Goal: Information Seeking & Learning: Learn about a topic

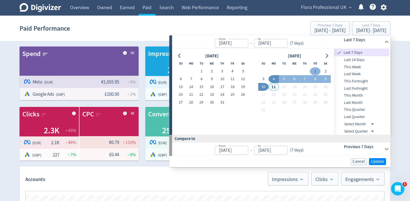
click at [313, 71] on button "1" at bounding box center [315, 71] width 10 height 8
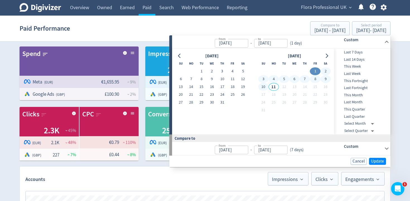
click at [263, 86] on button "10" at bounding box center [263, 87] width 10 height 8
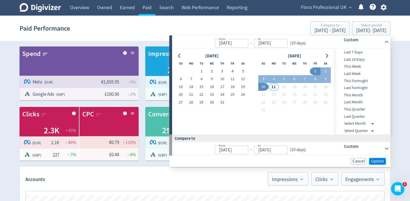
click at [377, 161] on span "Update" at bounding box center [377, 161] width 13 height 4
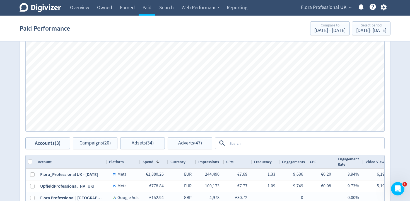
scroll to position [219, 0]
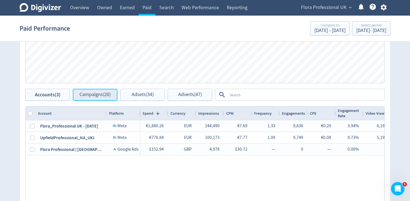
click at [114, 92] on button "Campaigns (20)" at bounding box center [95, 95] width 45 height 12
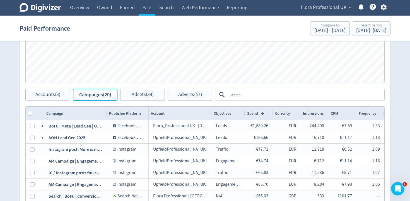
scroll to position [229, 0]
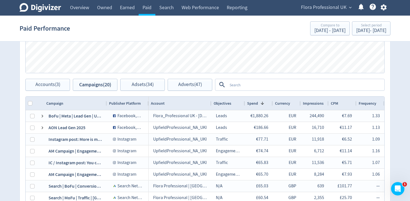
click at [242, 84] on textarea at bounding box center [305, 85] width 156 height 10
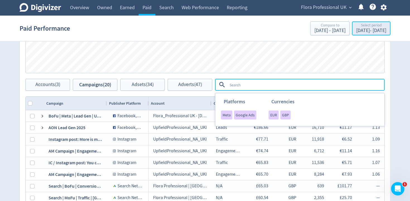
click at [358, 23] on div "Select period" at bounding box center [371, 25] width 30 height 5
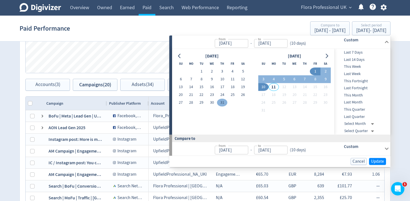
click at [223, 101] on button "31" at bounding box center [222, 103] width 10 height 8
type input "[DATE]"
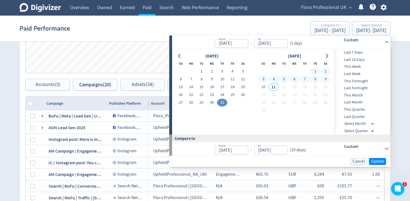
click at [324, 79] on button "9" at bounding box center [325, 80] width 10 height 8
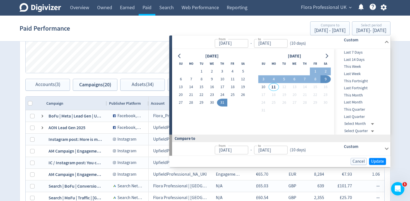
type input "[DATE]"
click at [223, 89] on button "17" at bounding box center [222, 87] width 10 height 8
type input "[DATE]"
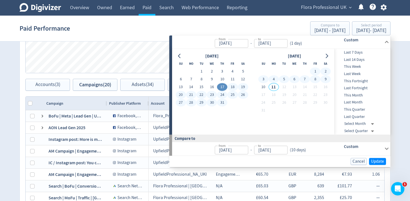
click at [327, 78] on button "9" at bounding box center [325, 80] width 10 height 8
type input "[DATE]"
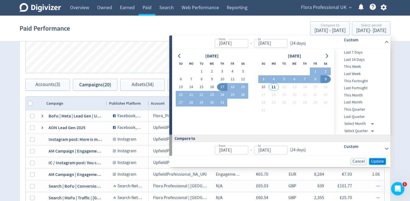
click at [383, 160] on span "Update" at bounding box center [377, 161] width 13 height 4
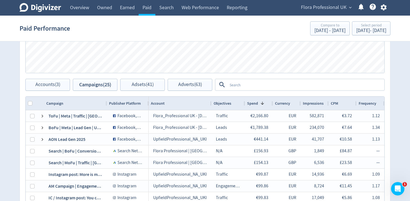
click at [263, 83] on textarea at bounding box center [305, 85] width 156 height 10
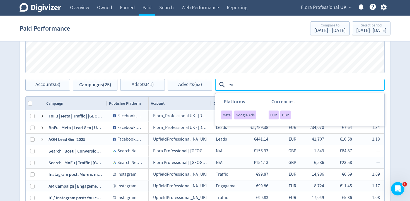
type textarea "t"
type textarea "cream"
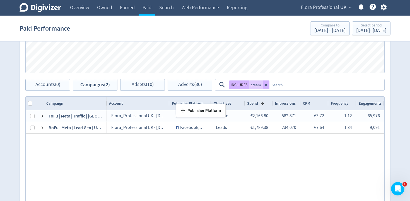
drag, startPoint x: 107, startPoint y: 102, endPoint x: 179, endPoint y: 105, distance: 71.7
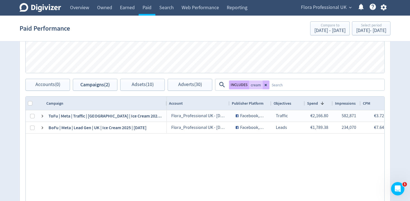
drag, startPoint x: 105, startPoint y: 103, endPoint x: 166, endPoint y: 103, distance: 60.5
click at [166, 103] on div "Campaign" at bounding box center [105, 103] width 123 height 13
click at [45, 85] on span "Accounts (0)" at bounding box center [47, 84] width 25 height 5
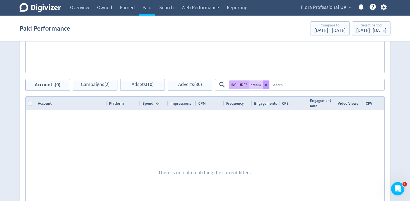
click at [268, 87] on button at bounding box center [266, 85] width 7 height 9
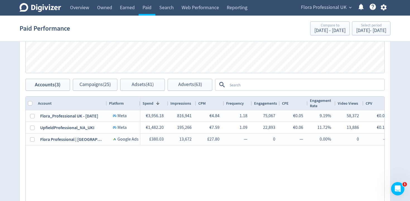
click at [248, 84] on textarea at bounding box center [305, 85] width 156 height 10
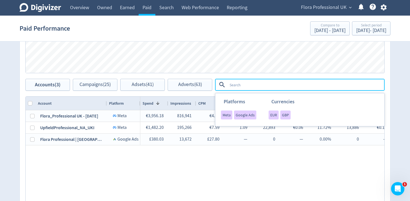
click at [317, 8] on span "Flora Professional UK" at bounding box center [323, 7] width 45 height 9
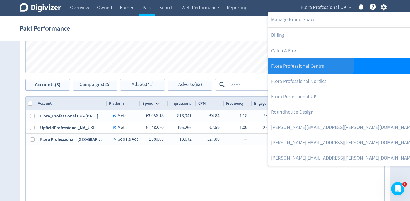
click at [303, 64] on link "Flora Professional Central" at bounding box center [345, 66] width 155 height 15
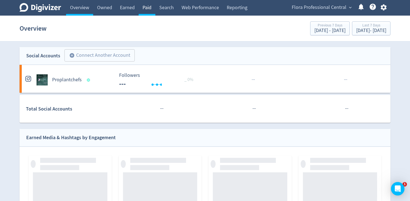
click at [142, 6] on link "Paid" at bounding box center [147, 8] width 17 height 16
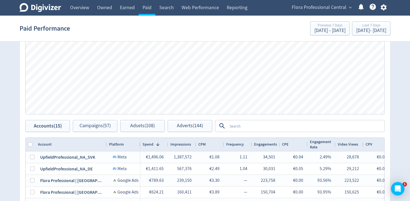
scroll to position [265, 0]
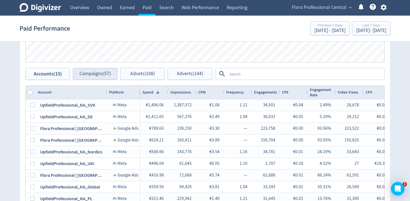
click at [108, 79] on div "Accounts Impressions Clicks Spend Spend Clicks Impressions Press Space or Enter…" at bounding box center [205, 86] width 371 height 321
click at [104, 71] on span "Campaigns (57)" at bounding box center [94, 73] width 31 height 5
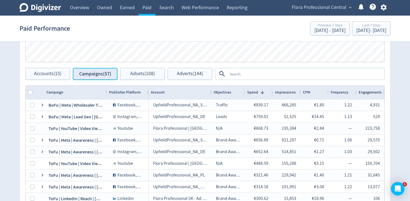
click at [108, 78] on button "Campaigns (57)" at bounding box center [95, 74] width 45 height 12
drag, startPoint x: 152, startPoint y: 58, endPoint x: 146, endPoint y: 59, distance: 5.3
click at [152, 58] on div "Spend Clicks Impressions Press Space or Enter to toggle visibility Impressions,…" at bounding box center [205, 8] width 359 height 107
click at [103, 69] on button "Campaigns (57)" at bounding box center [95, 74] width 45 height 12
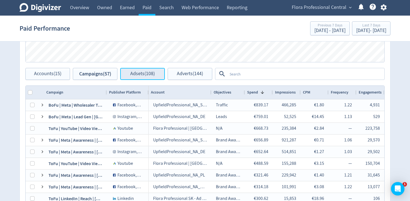
drag, startPoint x: 144, startPoint y: 76, endPoint x: 125, endPoint y: 75, distance: 19.8
click at [144, 76] on span "Adsets (108)" at bounding box center [142, 73] width 25 height 5
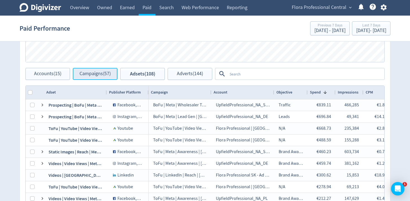
click at [106, 74] on span "Campaigns (57)" at bounding box center [94, 73] width 31 height 5
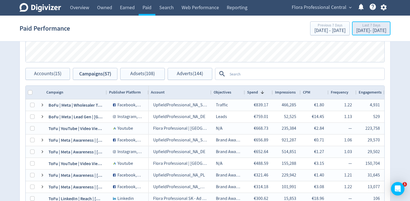
click at [356, 25] on div "Last 7 Days" at bounding box center [371, 25] width 30 height 5
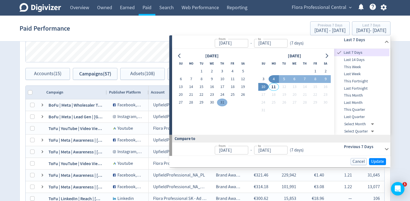
click at [221, 101] on button "31" at bounding box center [222, 103] width 10 height 8
type input "[DATE]"
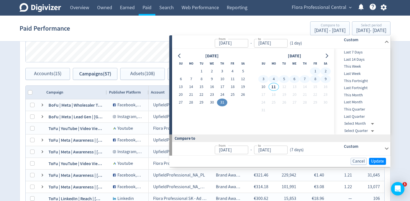
click at [327, 80] on button "9" at bounding box center [325, 79] width 10 height 8
type input "[DATE]"
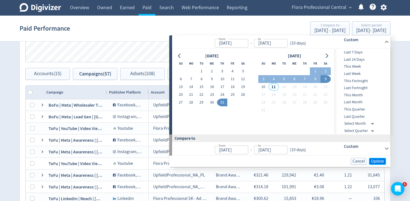
click at [382, 162] on span "Update" at bounding box center [377, 161] width 13 height 4
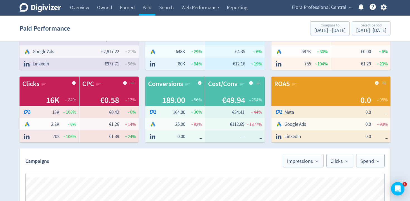
scroll to position [265, 0]
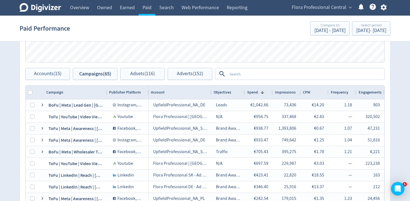
click at [270, 71] on textarea at bounding box center [305, 74] width 156 height 10
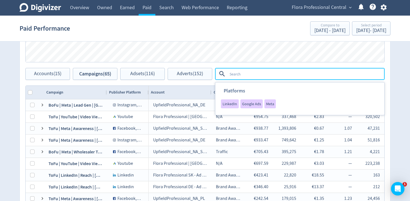
type textarea "C"
type textarea "UK"
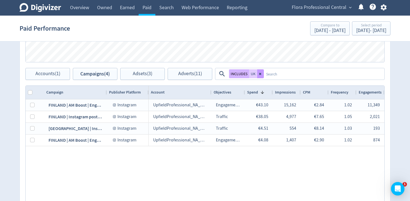
click at [260, 73] on icon at bounding box center [260, 73] width 3 height 3
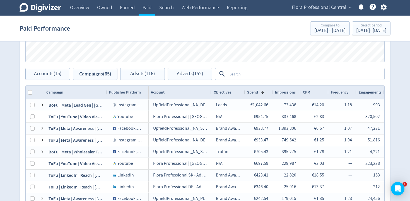
click at [267, 72] on textarea at bounding box center [305, 74] width 156 height 10
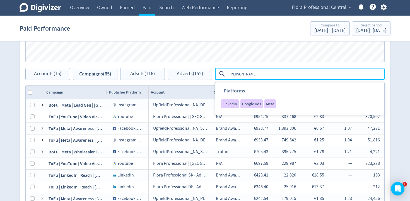
type textarea "Flora"
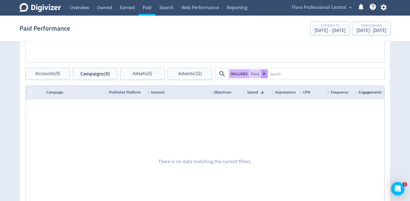
click at [264, 74] on icon at bounding box center [264, 74] width 2 height 2
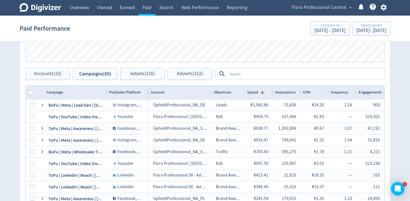
click at [264, 74] on textarea at bounding box center [305, 74] width 156 height 10
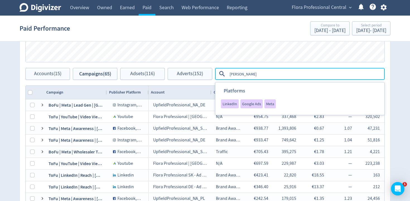
type textarea "Flora"
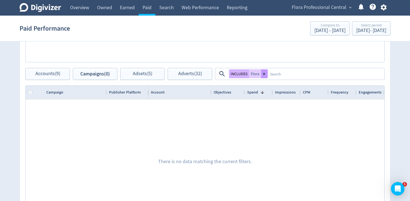
click at [262, 71] on button at bounding box center [264, 73] width 7 height 9
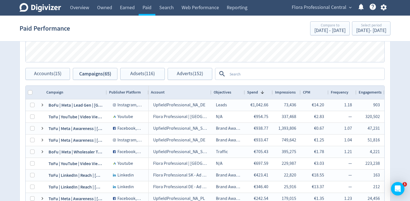
click at [267, 72] on textarea at bounding box center [305, 74] width 156 height 10
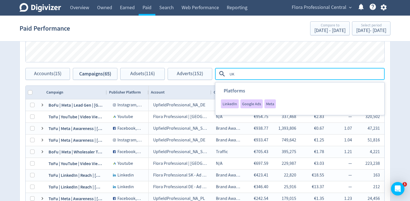
type textarea "U"
type textarea "UK"
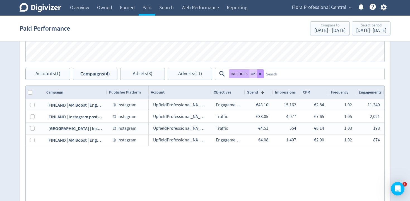
click at [261, 76] on button at bounding box center [260, 73] width 7 height 9
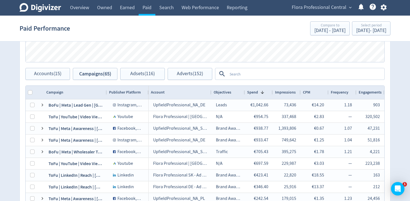
click at [261, 76] on textarea at bounding box center [305, 74] width 156 height 10
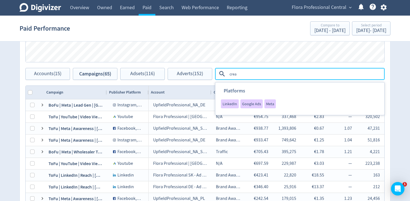
type textarea "cream"
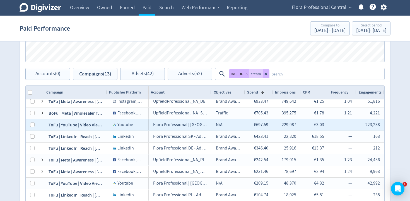
scroll to position [0, 0]
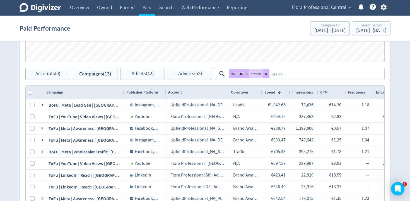
drag, startPoint x: 105, startPoint y: 92, endPoint x: 161, endPoint y: 93, distance: 55.2
click at [125, 93] on div at bounding box center [124, 92] width 2 height 13
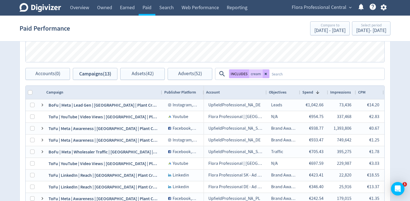
click at [292, 76] on textarea at bounding box center [326, 74] width 114 height 10
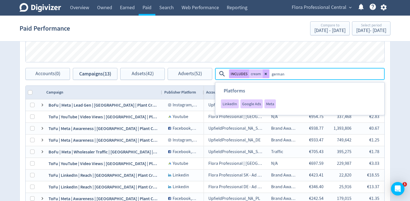
type textarea "[GEOGRAPHIC_DATA]"
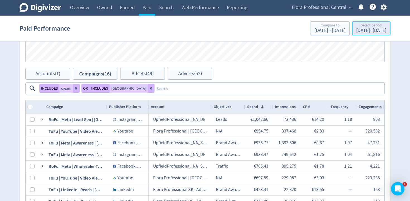
click at [356, 33] on div "[DATE] - [DATE]" at bounding box center [371, 30] width 30 height 5
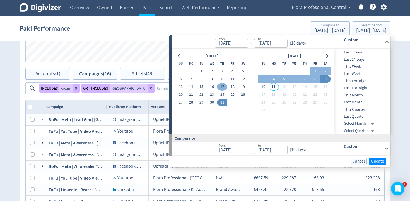
click at [223, 86] on button "17" at bounding box center [222, 87] width 10 height 8
type input "[DATE]"
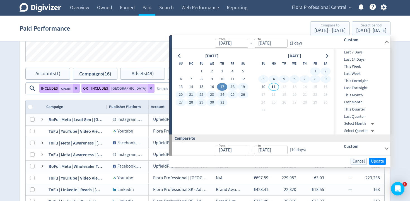
click at [323, 78] on button "9" at bounding box center [325, 79] width 10 height 8
type input "[DATE]"
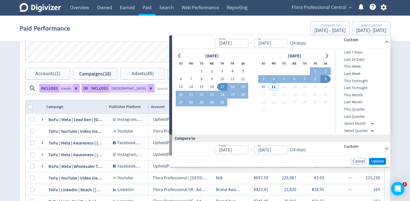
click at [376, 161] on span "Update" at bounding box center [377, 161] width 13 height 4
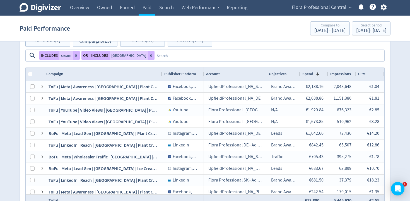
scroll to position [286, 0]
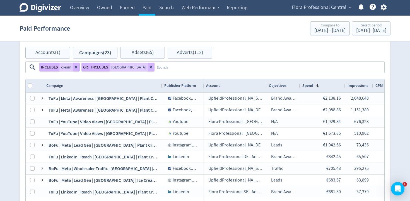
drag, startPoint x: 326, startPoint y: 71, endPoint x: 342, endPoint y: 71, distance: 15.6
click at [344, 79] on div at bounding box center [345, 85] width 2 height 13
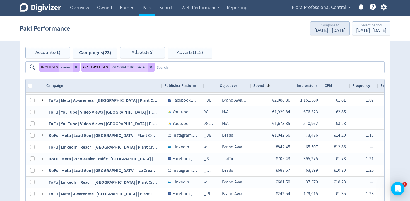
scroll to position [0, 49]
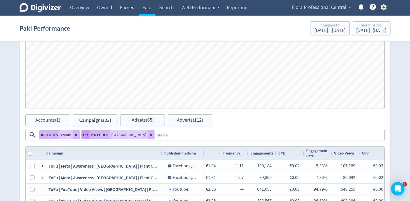
click at [89, 130] on button "OR" at bounding box center [85, 134] width 8 height 9
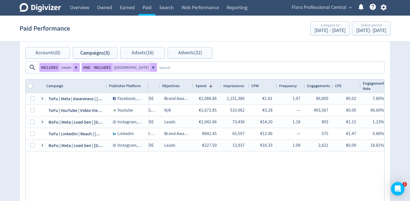
scroll to position [282, 0]
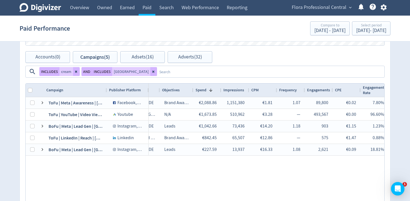
click at [157, 67] on div "AND INCLUDES [GEOGRAPHIC_DATA]" at bounding box center [119, 71] width 76 height 9
click at [157, 67] on button at bounding box center [153, 71] width 7 height 9
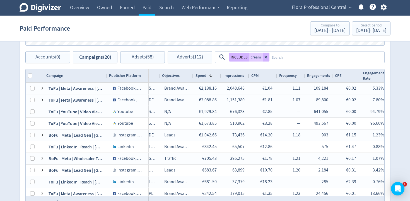
click at [309, 58] on textarea at bounding box center [326, 57] width 114 height 10
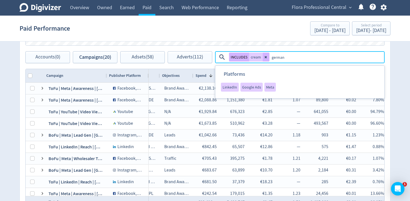
type textarea "[GEOGRAPHIC_DATA]"
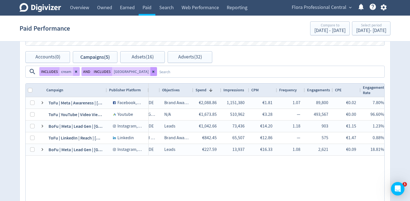
click at [155, 70] on icon at bounding box center [153, 71] width 3 height 3
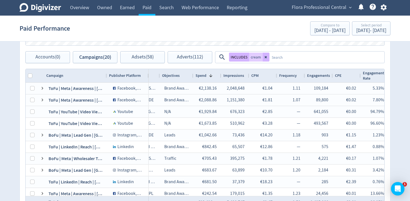
click at [307, 58] on textarea at bounding box center [326, 57] width 114 height 10
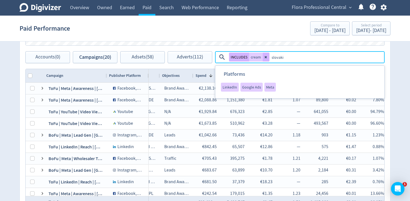
type textarea "[GEOGRAPHIC_DATA]"
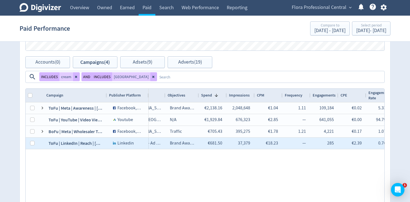
scroll to position [275, 0]
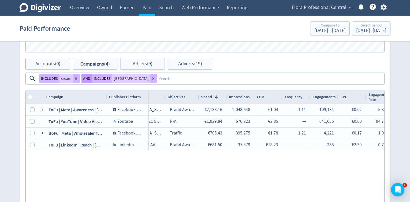
click at [92, 74] on button "AND" at bounding box center [86, 78] width 11 height 9
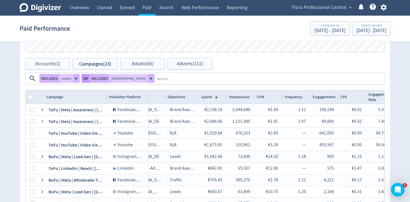
click at [89, 74] on button "OR" at bounding box center [85, 78] width 8 height 9
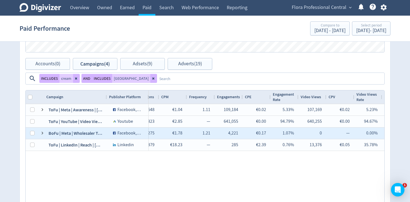
scroll to position [0, 168]
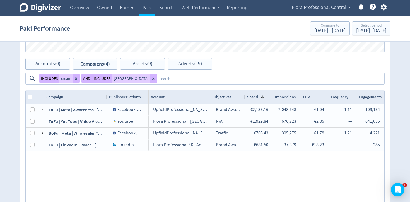
drag, startPoint x: 320, startPoint y: 63, endPoint x: 304, endPoint y: 62, distance: 16.2
click at [154, 77] on icon at bounding box center [153, 78] width 2 height 2
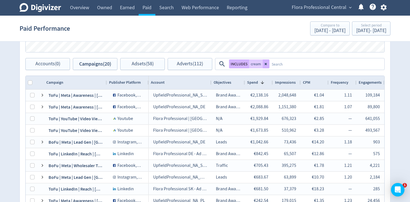
click at [304, 62] on textarea at bounding box center [326, 64] width 114 height 10
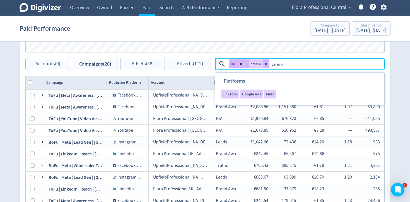
type textarea "[GEOGRAPHIC_DATA]"
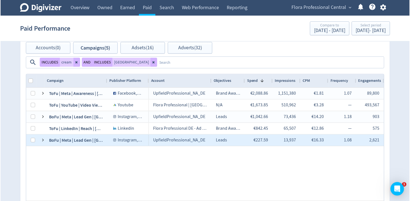
scroll to position [288, 0]
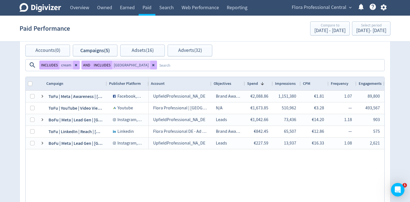
click at [352, 60] on textarea at bounding box center [270, 65] width 227 height 10
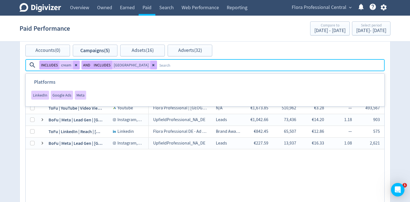
drag, startPoint x: 394, startPoint y: 49, endPoint x: 348, endPoint y: 51, distance: 46.6
click at [392, 49] on div "Spend €18,984.86 3 % Logo of Meta Platforms -- Graphic created by [PERSON_NAME]…" at bounding box center [204, 4] width 381 height 505
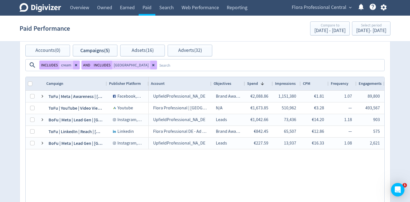
click at [343, 60] on textarea at bounding box center [270, 65] width 227 height 10
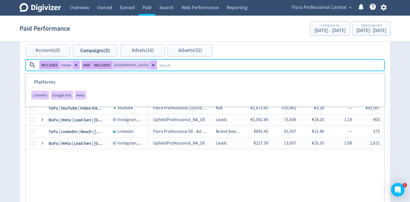
drag, startPoint x: 287, startPoint y: 150, endPoint x: 291, endPoint y: 147, distance: 5.4
click at [287, 150] on div "UpfieldProfessional_NA_DE Brand Awareness €2,088.86 1,151,380 €1.81 1.07 89,800…" at bounding box center [267, 147] width 236 height 113
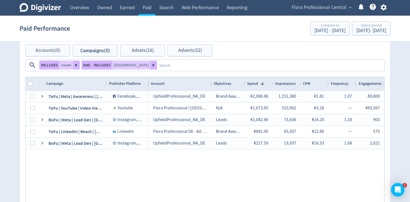
click at [350, 59] on div "INCLUDES cream AND INCLUDES [GEOGRAPHIC_DATA]" at bounding box center [205, 64] width 358 height 11
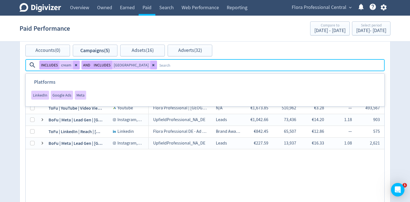
click at [348, 60] on textarea at bounding box center [270, 65] width 227 height 10
click at [315, 160] on div "UpfieldProfessional_NA_DE Brand Awareness €2,088.86 1,151,380 €1.81 1.07 89,800…" at bounding box center [267, 147] width 236 height 113
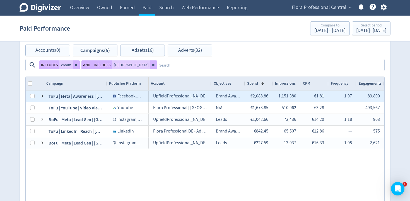
scroll to position [281, 0]
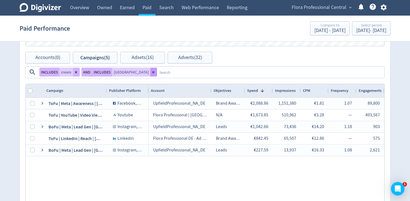
drag, startPoint x: 323, startPoint y: 58, endPoint x: 304, endPoint y: 57, distance: 19.3
click at [155, 71] on icon at bounding box center [153, 72] width 3 height 3
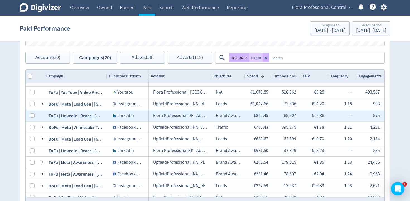
scroll to position [39, 0]
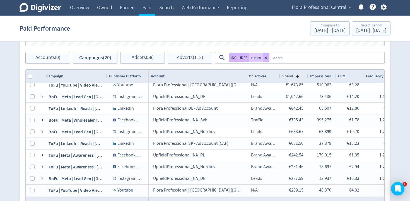
drag, startPoint x: 210, startPoint y: 76, endPoint x: 244, endPoint y: 80, distance: 34.5
click at [245, 79] on div at bounding box center [246, 76] width 2 height 13
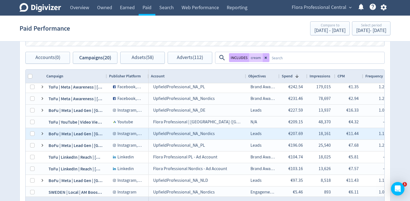
scroll to position [121, 0]
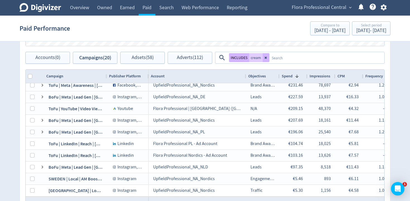
click at [294, 57] on textarea at bounding box center [326, 58] width 114 height 10
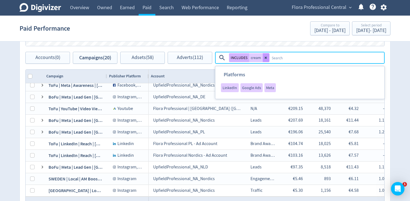
click at [267, 59] on icon at bounding box center [265, 57] width 3 height 3
click at [271, 59] on textarea at bounding box center [326, 58] width 114 height 10
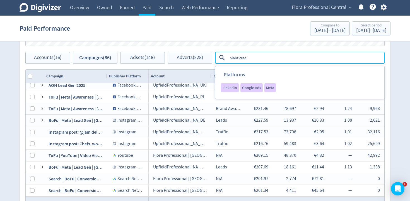
type textarea "plant cream"
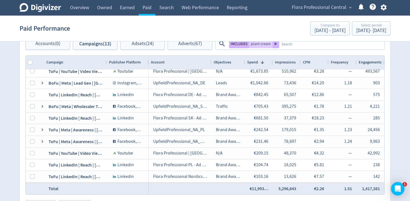
scroll to position [302, 0]
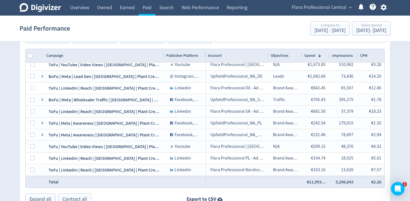
drag, startPoint x: 105, startPoint y: 55, endPoint x: 163, endPoint y: 59, distance: 57.3
click at [163, 59] on div at bounding box center [164, 55] width 2 height 13
click at [138, 58] on div "Campaign" at bounding box center [103, 55] width 115 height 11
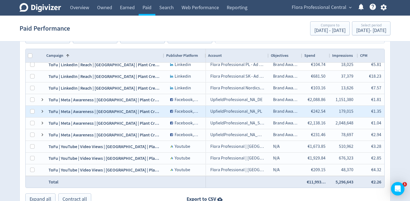
scroll to position [0, 0]
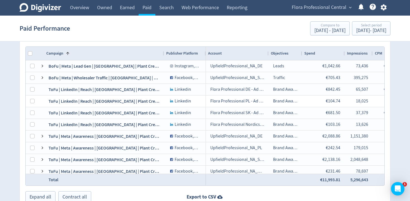
drag, startPoint x: 329, startPoint y: 54, endPoint x: 328, endPoint y: 59, distance: 5.0
click at [344, 55] on div at bounding box center [344, 53] width 2 height 13
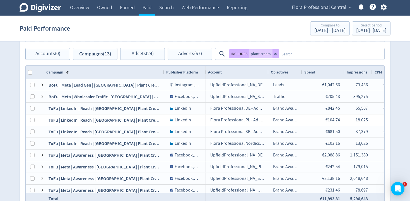
scroll to position [283, 0]
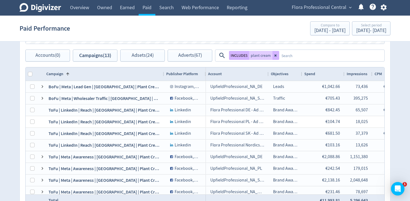
click at [290, 57] on textarea at bounding box center [331, 55] width 105 height 10
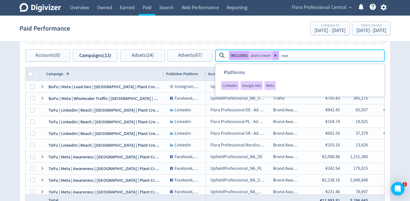
type textarea "meta"
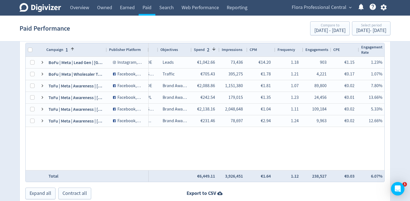
scroll to position [0, 56]
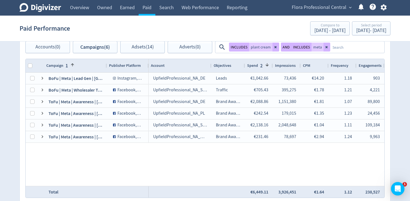
click at [261, 68] on span "2" at bounding box center [260, 66] width 5 height 6
click at [261, 66] on div "Spend" at bounding box center [258, 65] width 23 height 11
click at [257, 65] on div "Spend" at bounding box center [252, 65] width 11 height 5
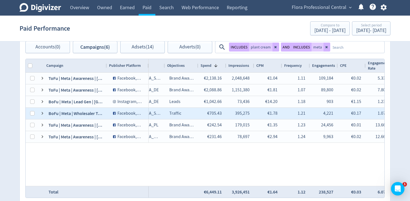
scroll to position [0, 47]
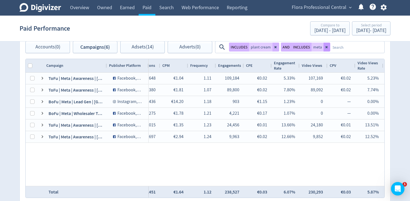
click at [324, 50] on button at bounding box center [326, 47] width 7 height 9
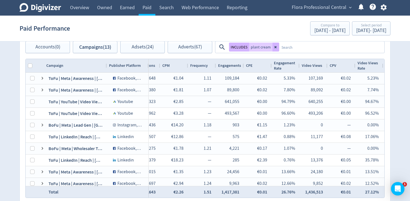
click at [320, 49] on textarea at bounding box center [331, 47] width 105 height 10
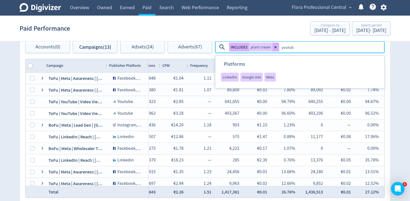
type textarea "youtube"
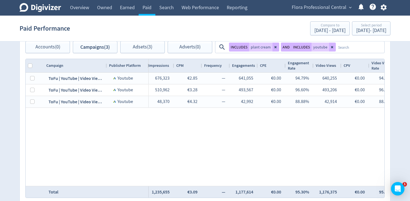
scroll to position [0, 122]
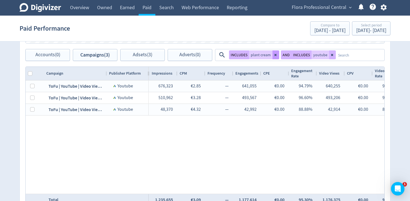
click at [275, 54] on icon at bounding box center [275, 55] width 2 height 2
click at [268, 57] on button at bounding box center [270, 54] width 7 height 9
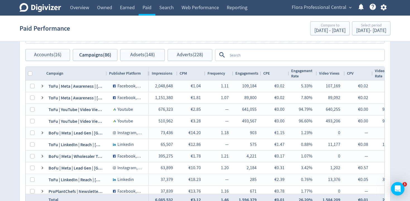
click at [256, 55] on textarea at bounding box center [305, 55] width 156 height 10
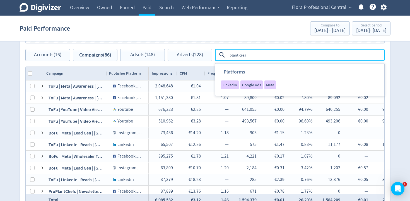
type textarea "plant cream"
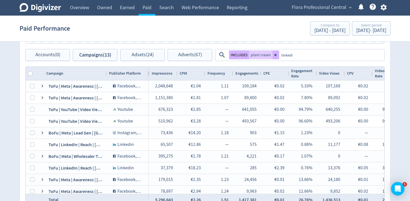
type textarea "linkedin"
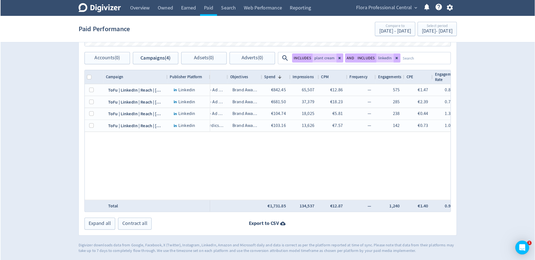
scroll to position [277, 0]
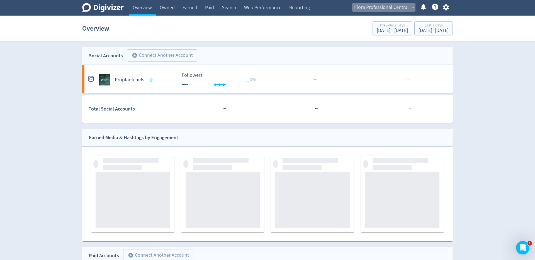
click at [394, 6] on span "Flora Professional Central" at bounding box center [381, 7] width 55 height 9
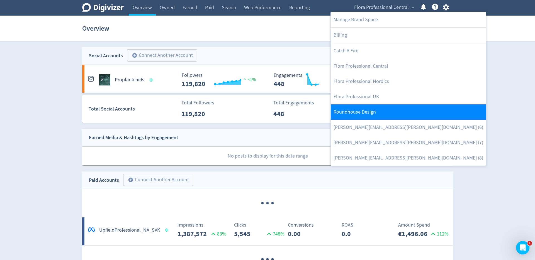
click at [375, 107] on link "Roundhouse Design" at bounding box center [408, 112] width 155 height 15
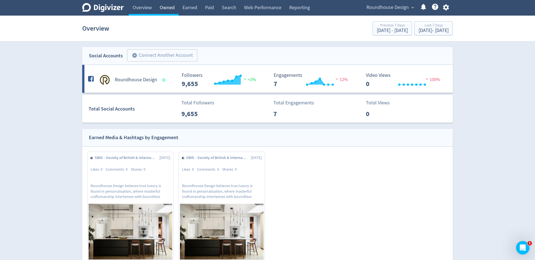
click at [173, 8] on link "Owned" at bounding box center [167, 8] width 23 height 16
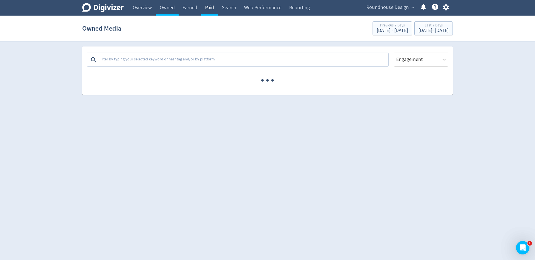
click at [215, 7] on link "Paid" at bounding box center [209, 8] width 17 height 16
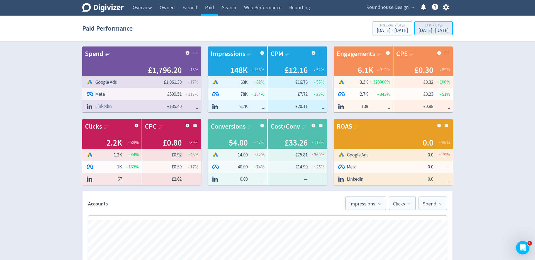
click at [415, 23] on button "Last 7 Days [DATE] - [DATE]" at bounding box center [434, 28] width 38 height 14
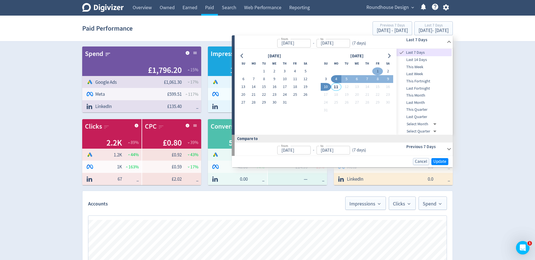
click at [377, 69] on button "1" at bounding box center [377, 71] width 10 height 8
type input "[DATE]"
click at [323, 85] on button "10" at bounding box center [326, 87] width 10 height 8
type input "[DATE]"
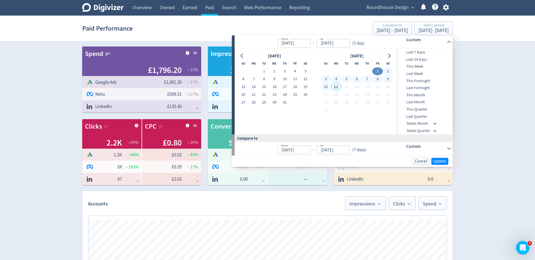
type input "[DATE]"
click at [446, 159] on span "Update" at bounding box center [439, 161] width 13 height 4
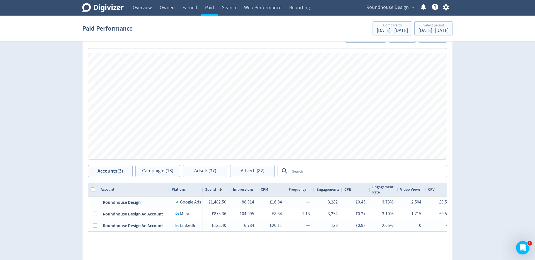
scroll to position [173, 0]
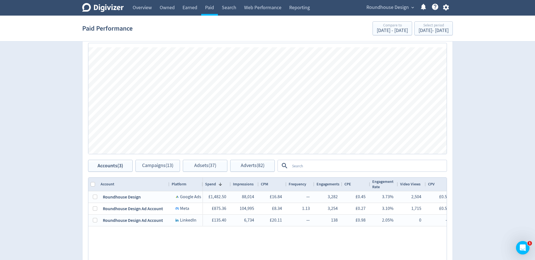
click at [320, 166] on textarea at bounding box center [368, 166] width 156 height 10
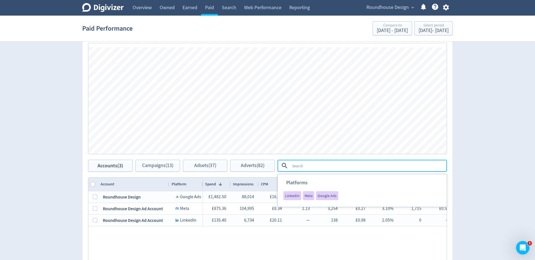
click at [450, 113] on div "Spend Clicks Impressions Press Space or Enter to toggle visibility Impressions,…" at bounding box center [268, 98] width 370 height 123
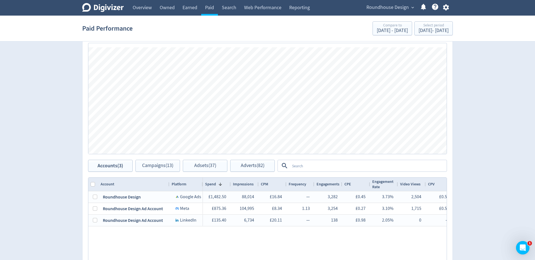
scroll to position [0, 0]
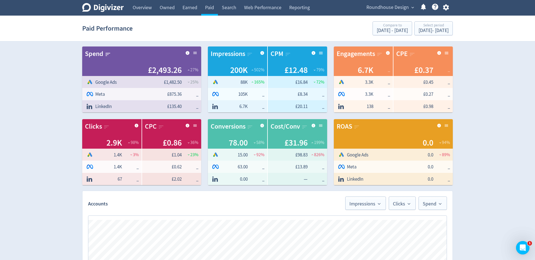
click at [195, 54] on icon at bounding box center [194, 53] width 6 height 6
click at [324, 54] on div at bounding box center [267, 130] width 535 height 260
click at [322, 54] on icon at bounding box center [320, 53] width 6 height 6
click at [464, 102] on div at bounding box center [267, 130] width 535 height 260
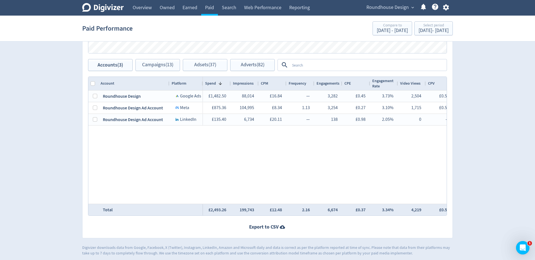
scroll to position [275, 0]
click at [370, 145] on div "£1,482.50 88,014 £16.84 — 3,282 £0.45 3.73% 2,504 £0.59 2.85% 1,422 £1.04 1.62%…" at bounding box center [325, 146] width 244 height 113
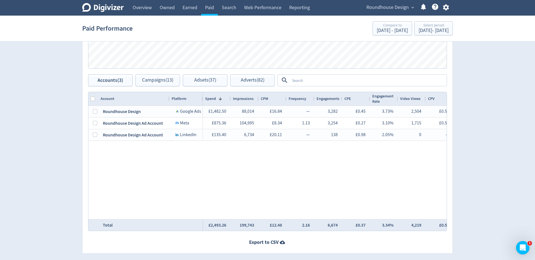
scroll to position [258, 0]
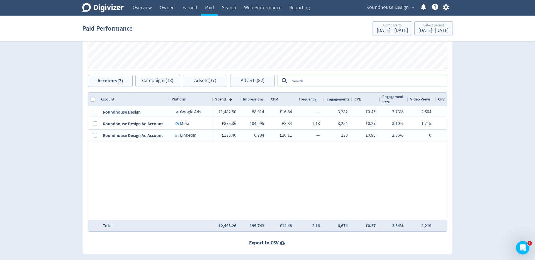
drag, startPoint x: 202, startPoint y: 100, endPoint x: 212, endPoint y: 102, distance: 10.3
click at [212, 102] on div at bounding box center [213, 99] width 2 height 13
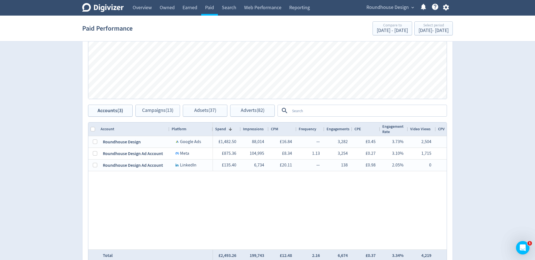
scroll to position [228, 0]
drag, startPoint x: 373, startPoint y: 21, endPoint x: 376, endPoint y: 23, distance: 3.6
click at [373, 21] on button "Compare to Jul 22, 2025 - Jul 31, 2025" at bounding box center [393, 28] width 40 height 14
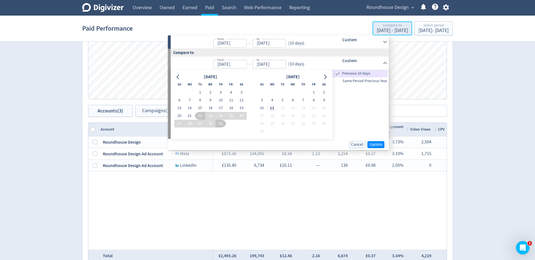
click at [377, 23] on div "Compare to" at bounding box center [392, 25] width 31 height 5
click at [347, 72] on span "Previous 10 days" at bounding box center [364, 74] width 47 height 6
click at [419, 32] on div "Aug 1, 2025 - Aug 10, 2025" at bounding box center [434, 30] width 30 height 5
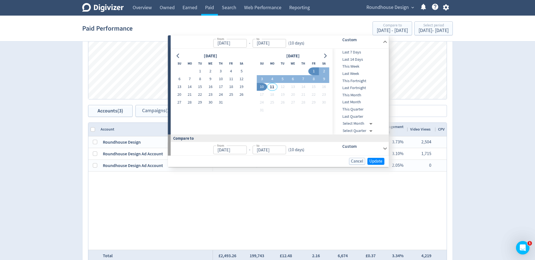
click at [462, 118] on div "Digivizer Logo Mark Digivizer Logo Overview Owned Earned Paid Search Web Perfor…" at bounding box center [267, 37] width 535 height 530
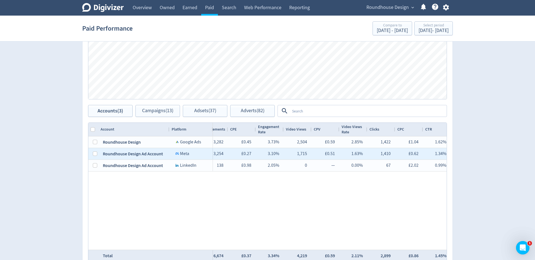
scroll to position [0, 0]
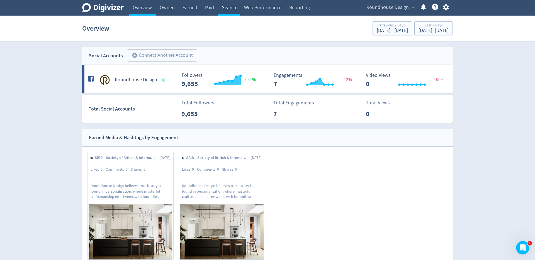
click at [227, 8] on link "Search" at bounding box center [229, 8] width 22 height 16
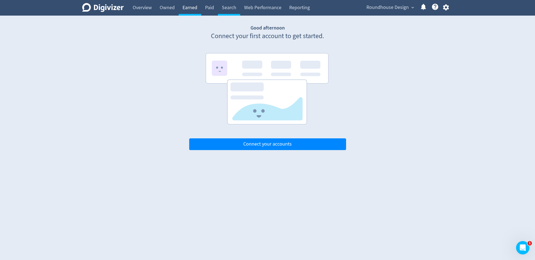
click at [201, 11] on link "Earned" at bounding box center [190, 8] width 23 height 16
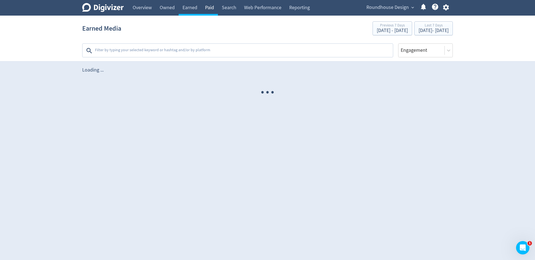
click at [207, 10] on link "Paid" at bounding box center [209, 8] width 17 height 16
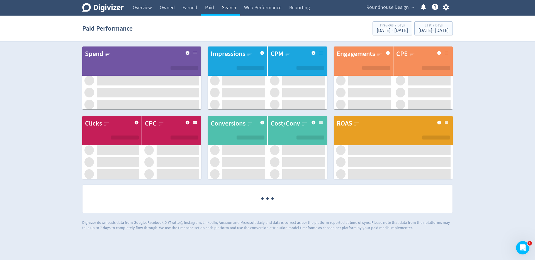
click at [226, 11] on link "Search" at bounding box center [229, 8] width 22 height 16
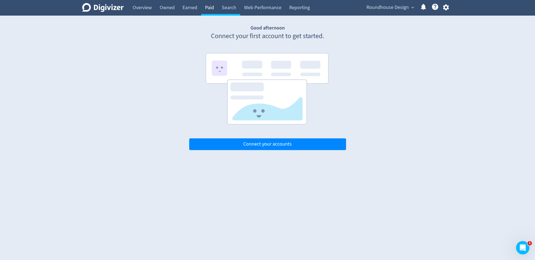
click at [208, 11] on link "Paid" at bounding box center [209, 8] width 17 height 16
